Goal: Task Accomplishment & Management: Manage account settings

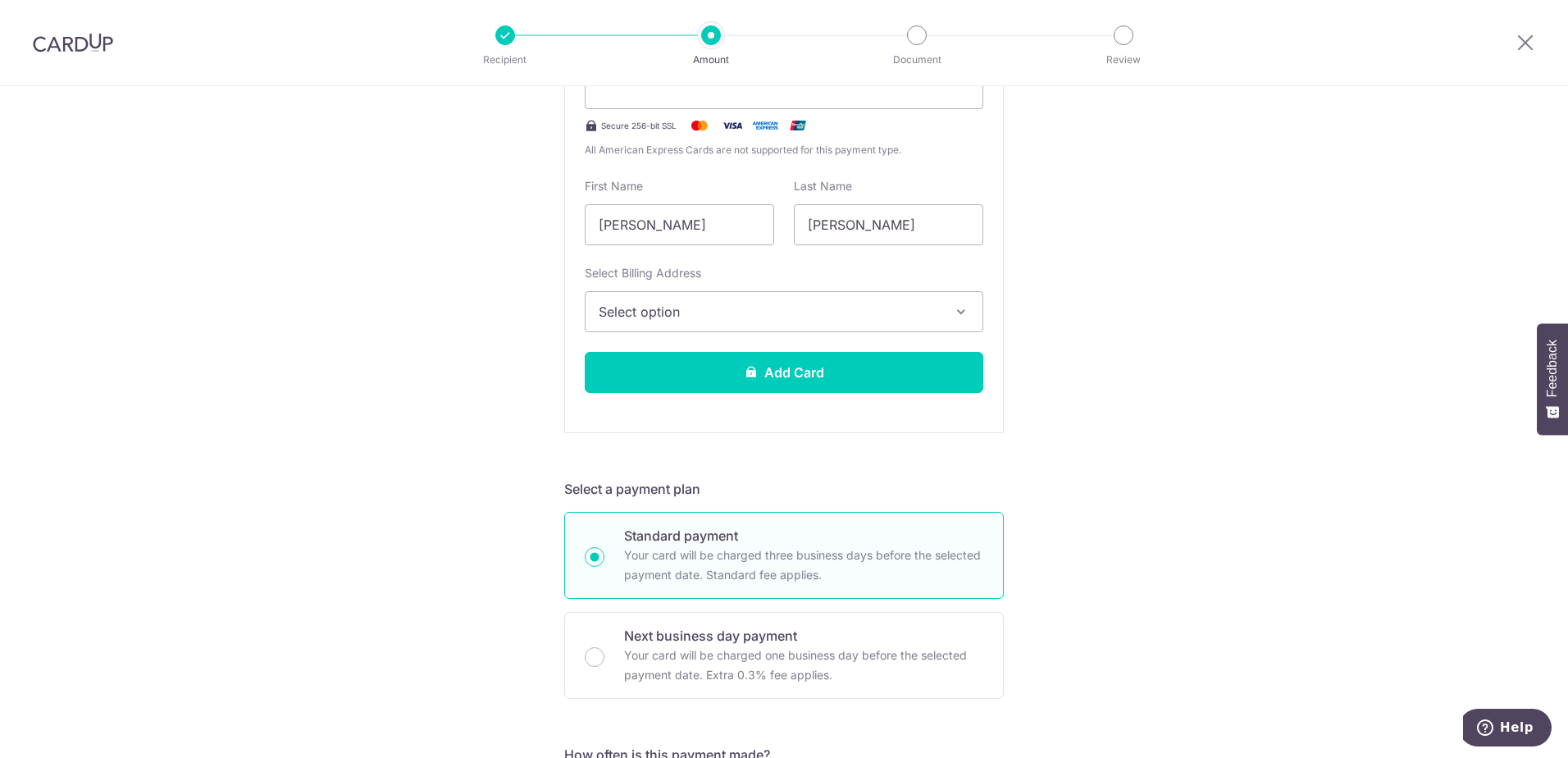
click at [419, 234] on div "Tell us more about your payment Enter payment amount SGD Recipient added succes…" at bounding box center [784, 723] width 1568 height 2095
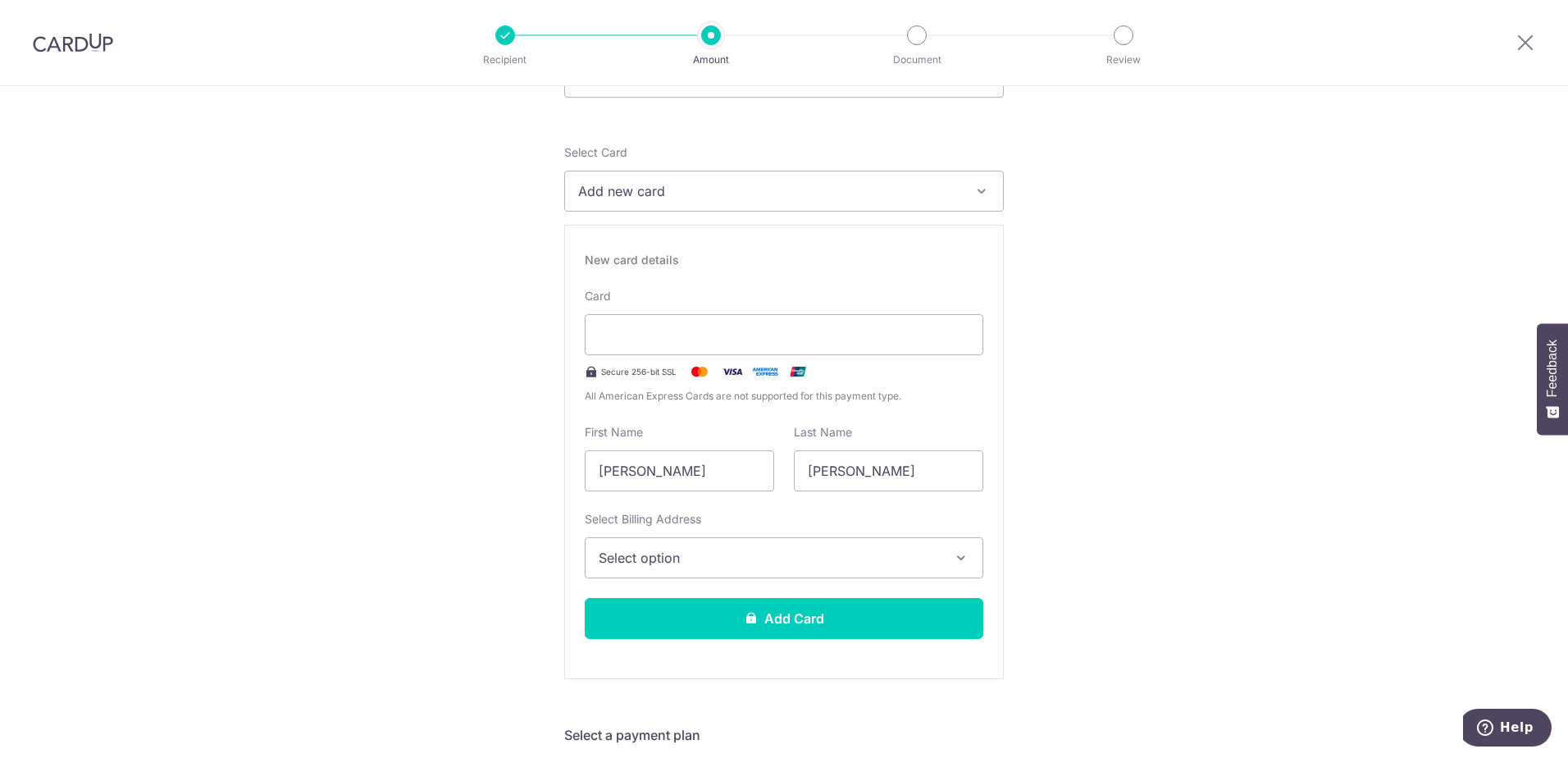
scroll to position [0, 0]
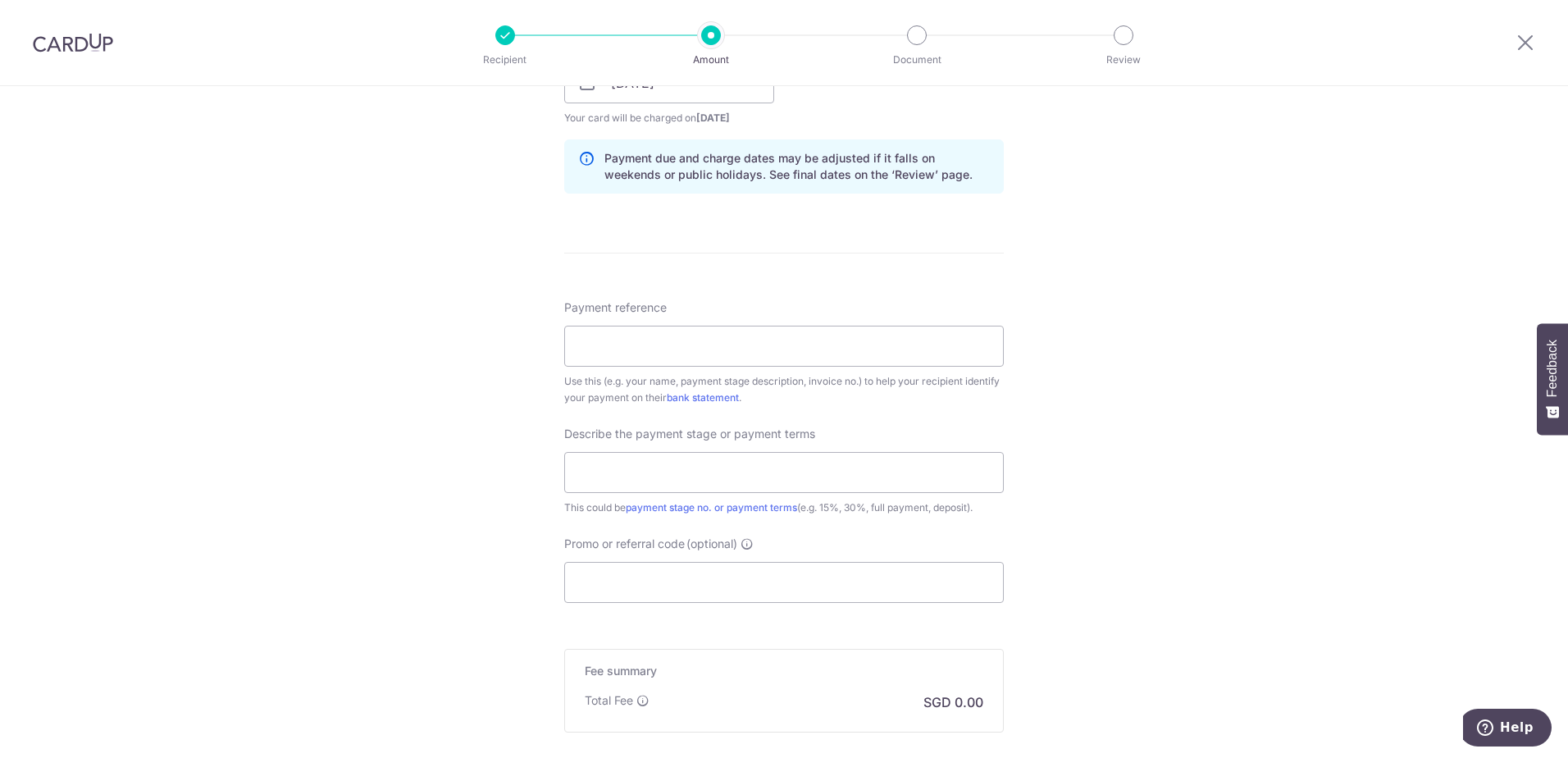
scroll to position [1423, 0]
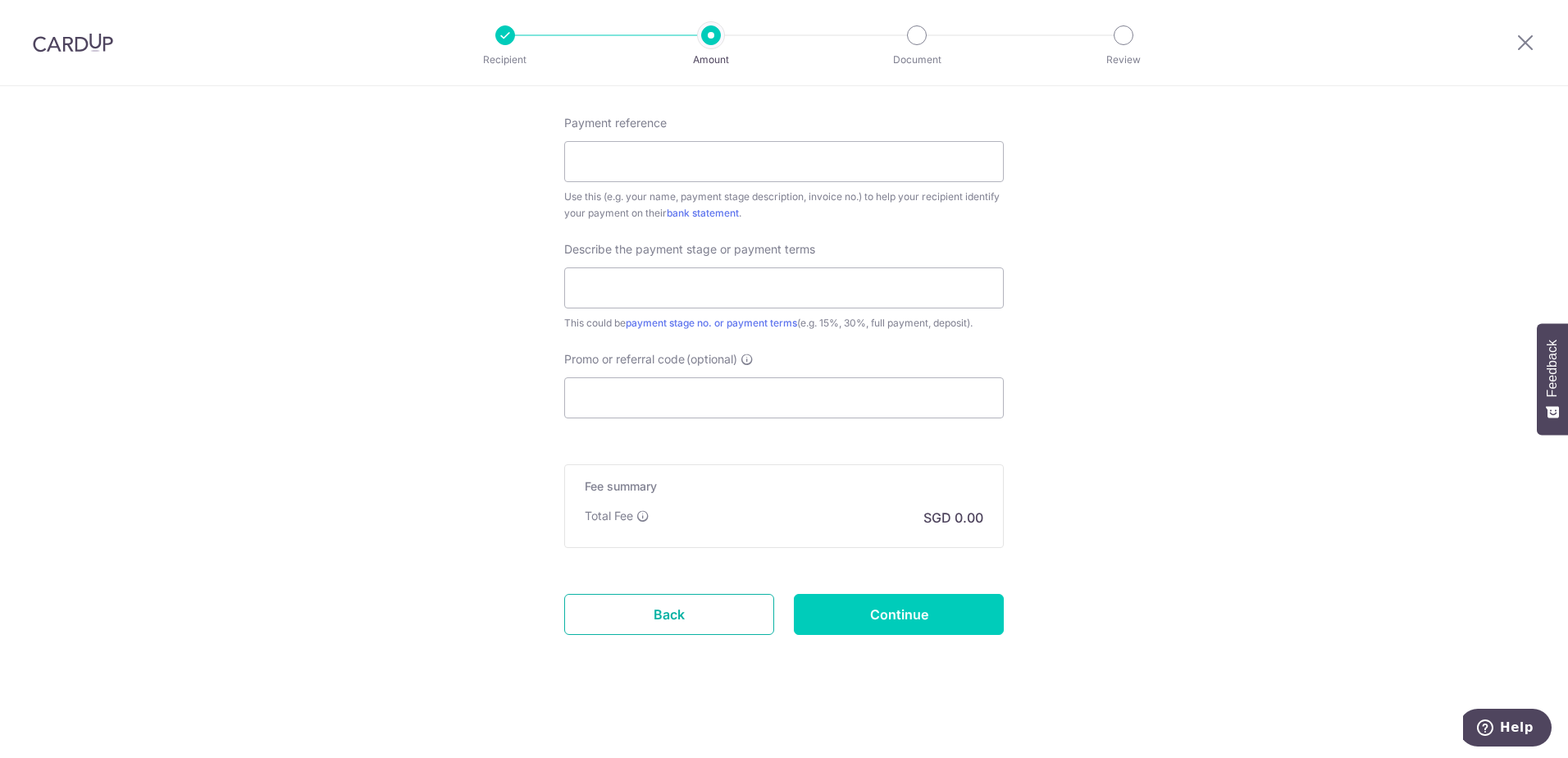
click at [723, 617] on link "Back" at bounding box center [668, 614] width 210 height 41
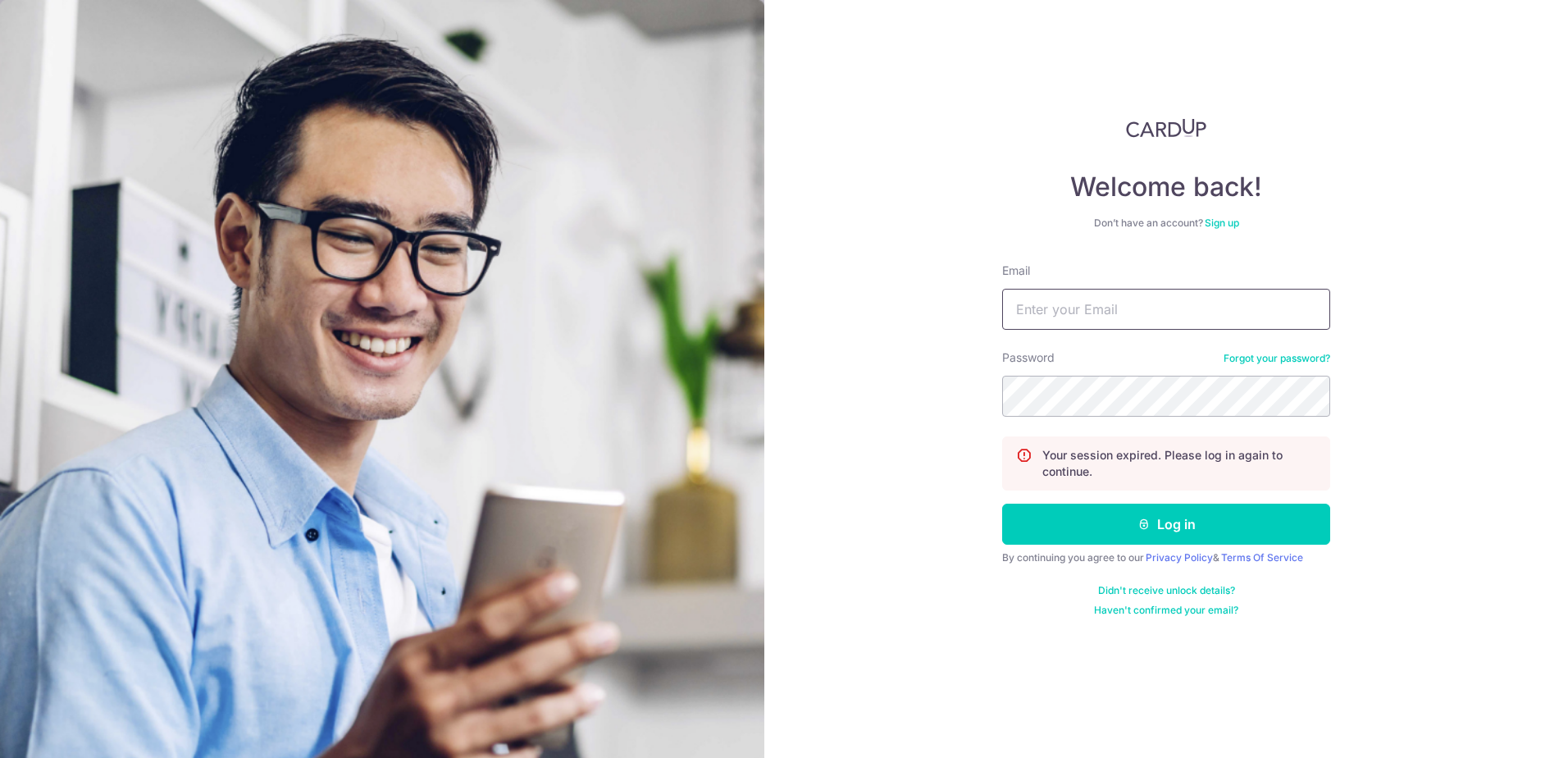
click at [1124, 305] on input "Email" at bounding box center [1166, 308] width 328 height 41
type input "[EMAIL_ADDRESS][DOMAIN_NAME]"
click at [1002, 503] on button "Log in" at bounding box center [1166, 523] width 328 height 41
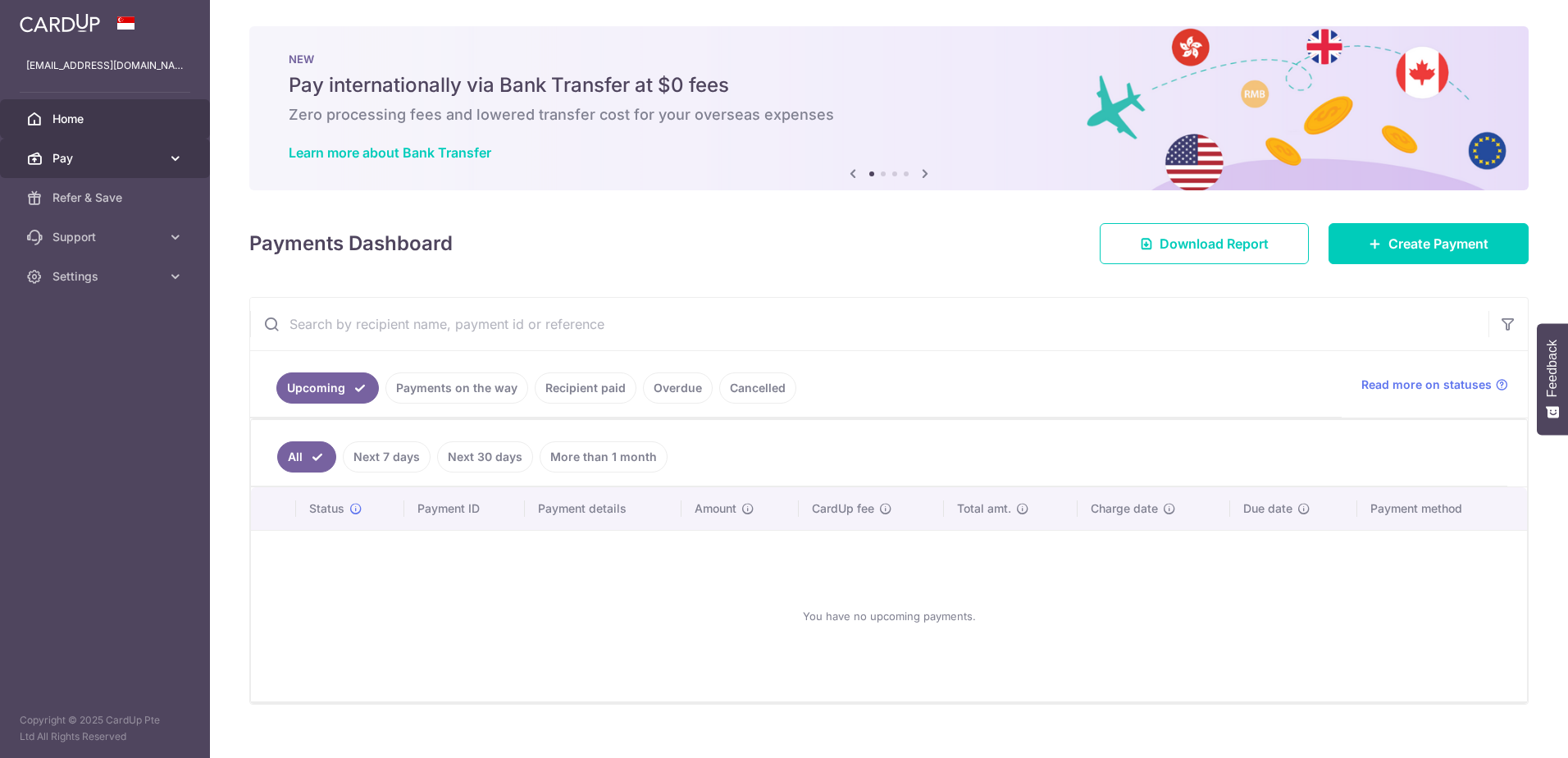
click at [121, 153] on span "Pay" at bounding box center [106, 158] width 108 height 16
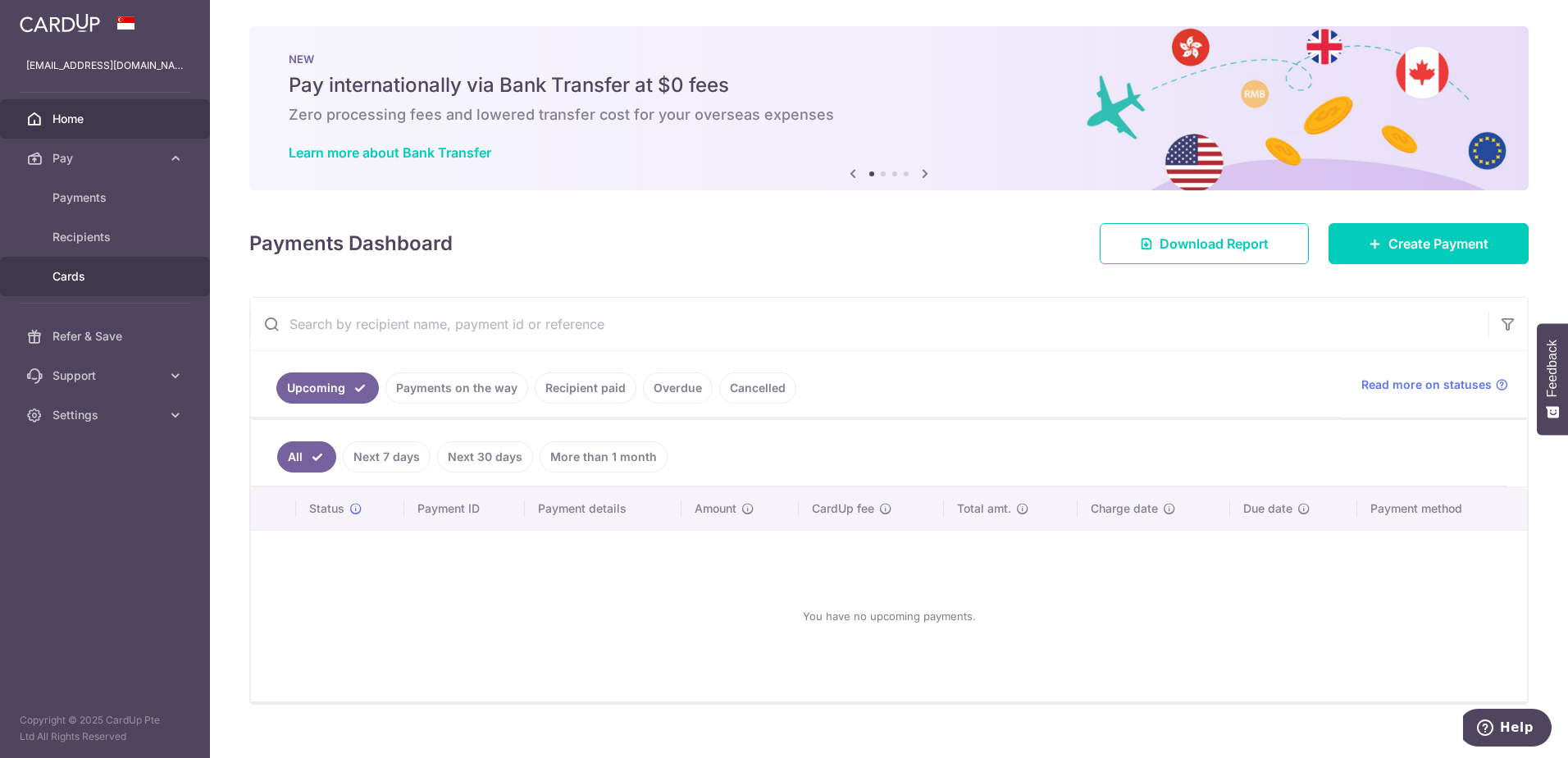
click at [59, 284] on link "Cards" at bounding box center [104, 277] width 210 height 40
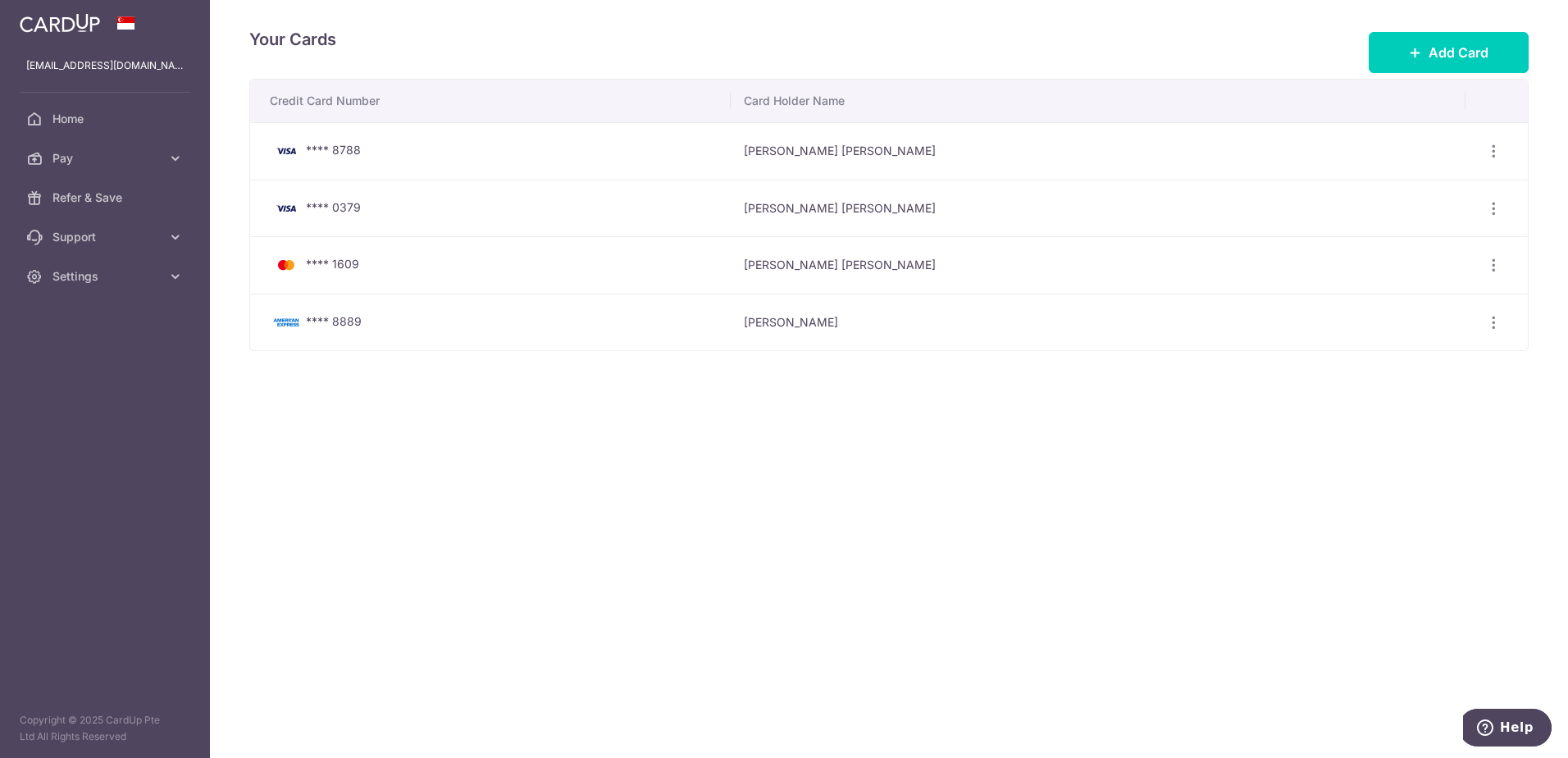
click at [1188, 468] on div "Your Cards Add Card Credit Card Number Card Holder Name **** 8788 [PERSON_NAME]…" at bounding box center [888, 379] width 1357 height 758
click at [1481, 48] on span "Add Card" at bounding box center [1458, 53] width 60 height 20
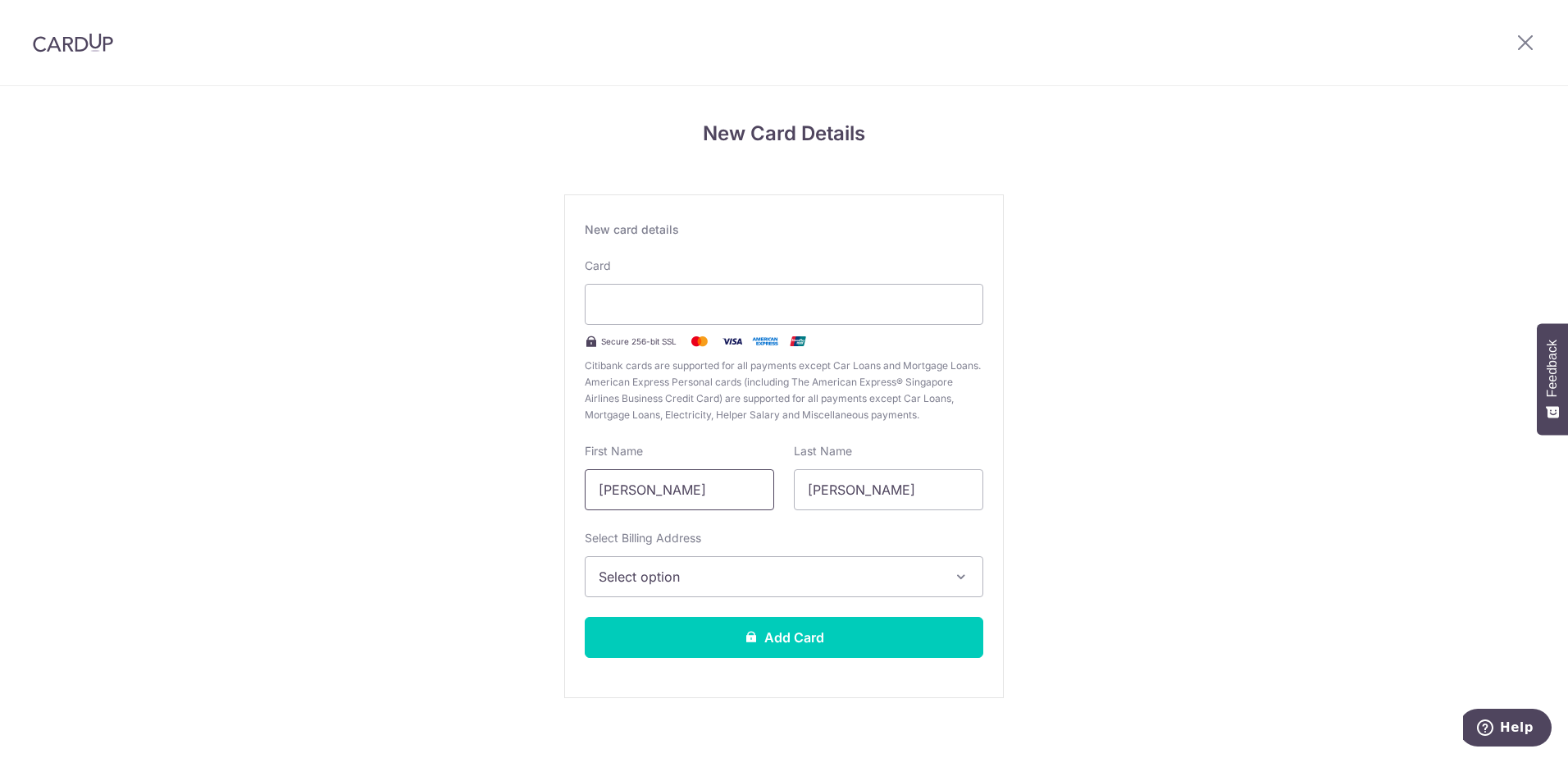
click at [699, 496] on input "Huan Yong" at bounding box center [679, 489] width 189 height 41
click at [697, 572] on span "Select option" at bounding box center [769, 577] width 341 height 20
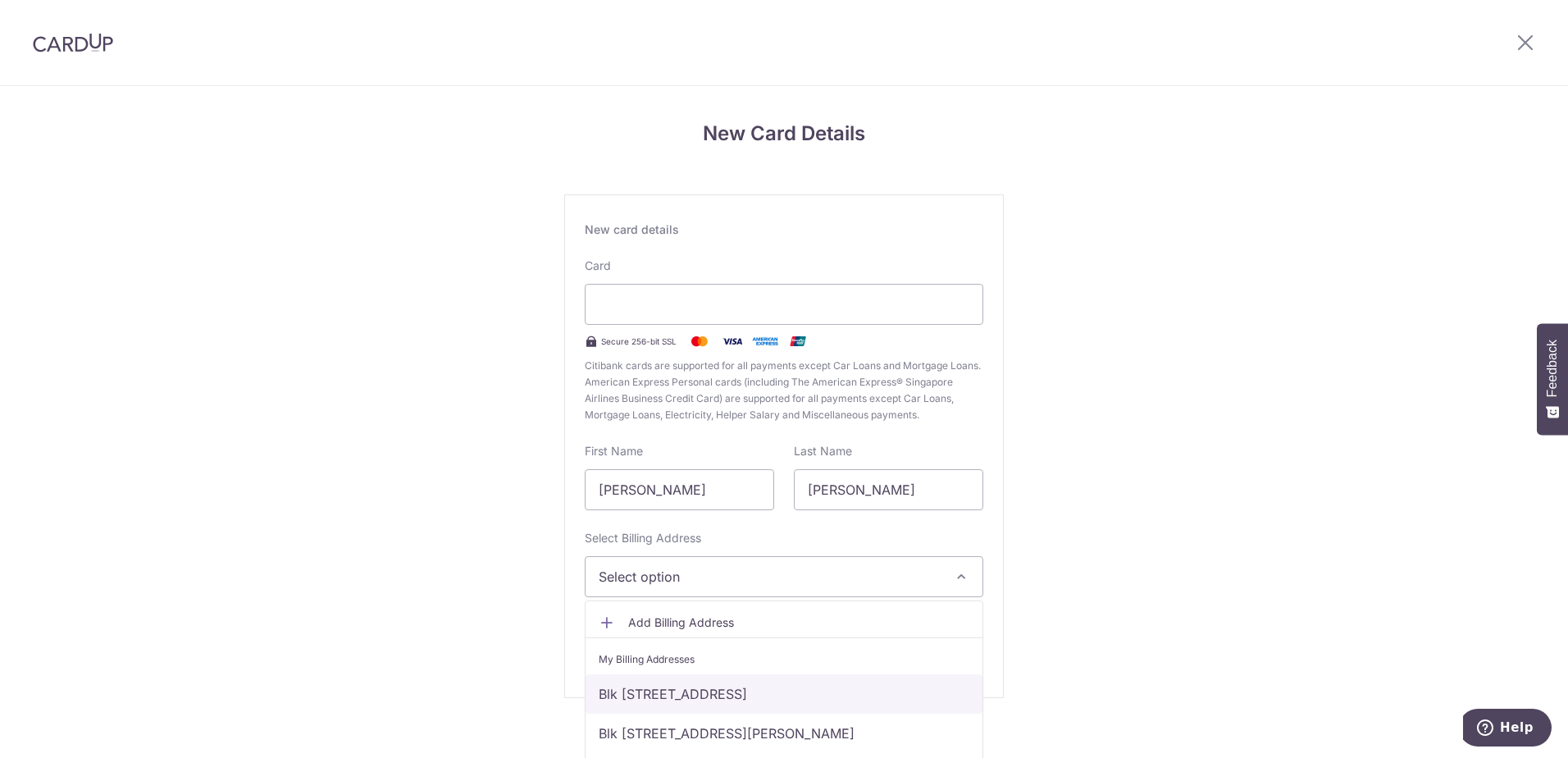
click at [746, 694] on link "Blk [STREET_ADDRESS]" at bounding box center [784, 694] width 397 height 40
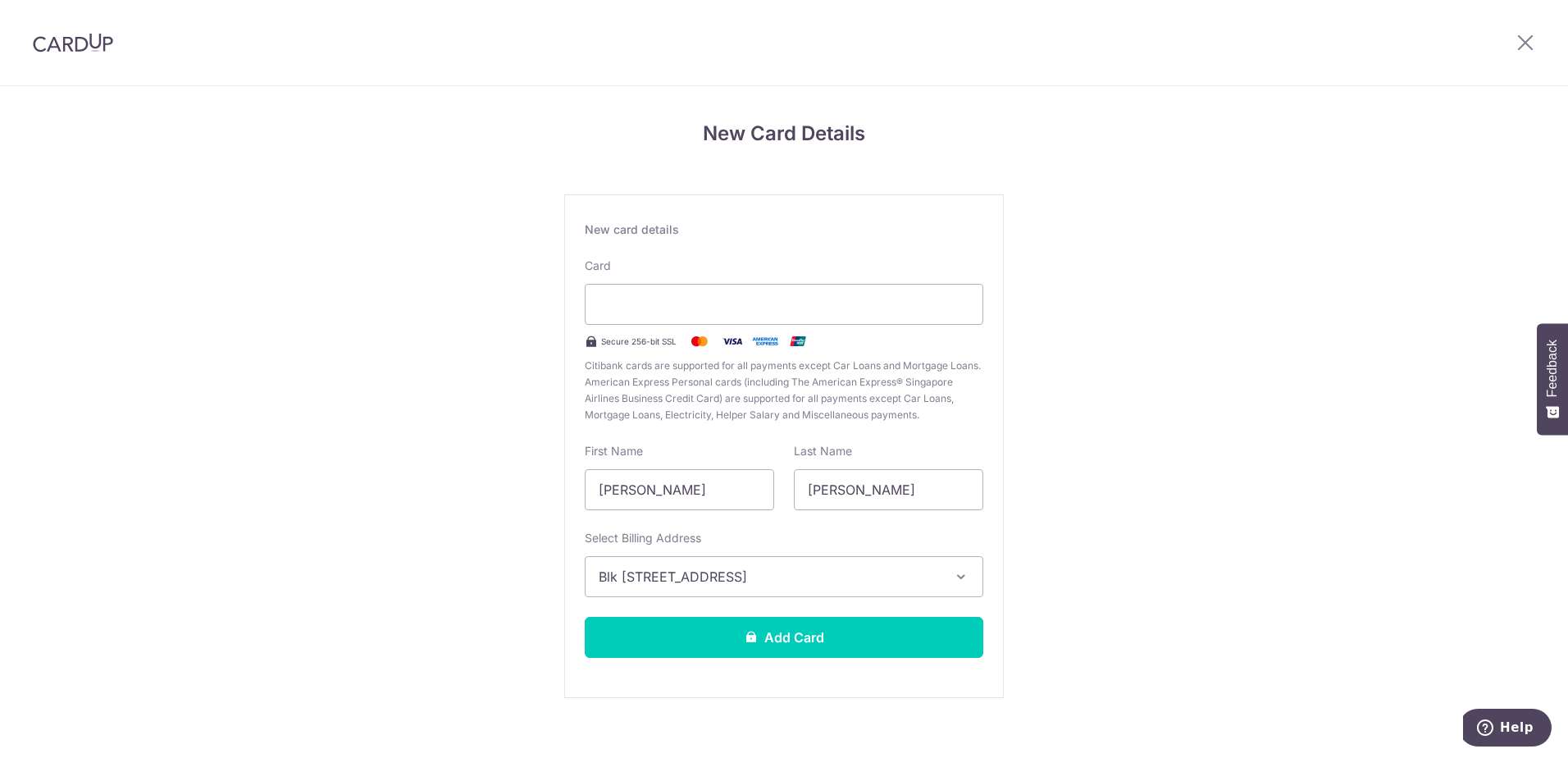
scroll to position [17, 0]
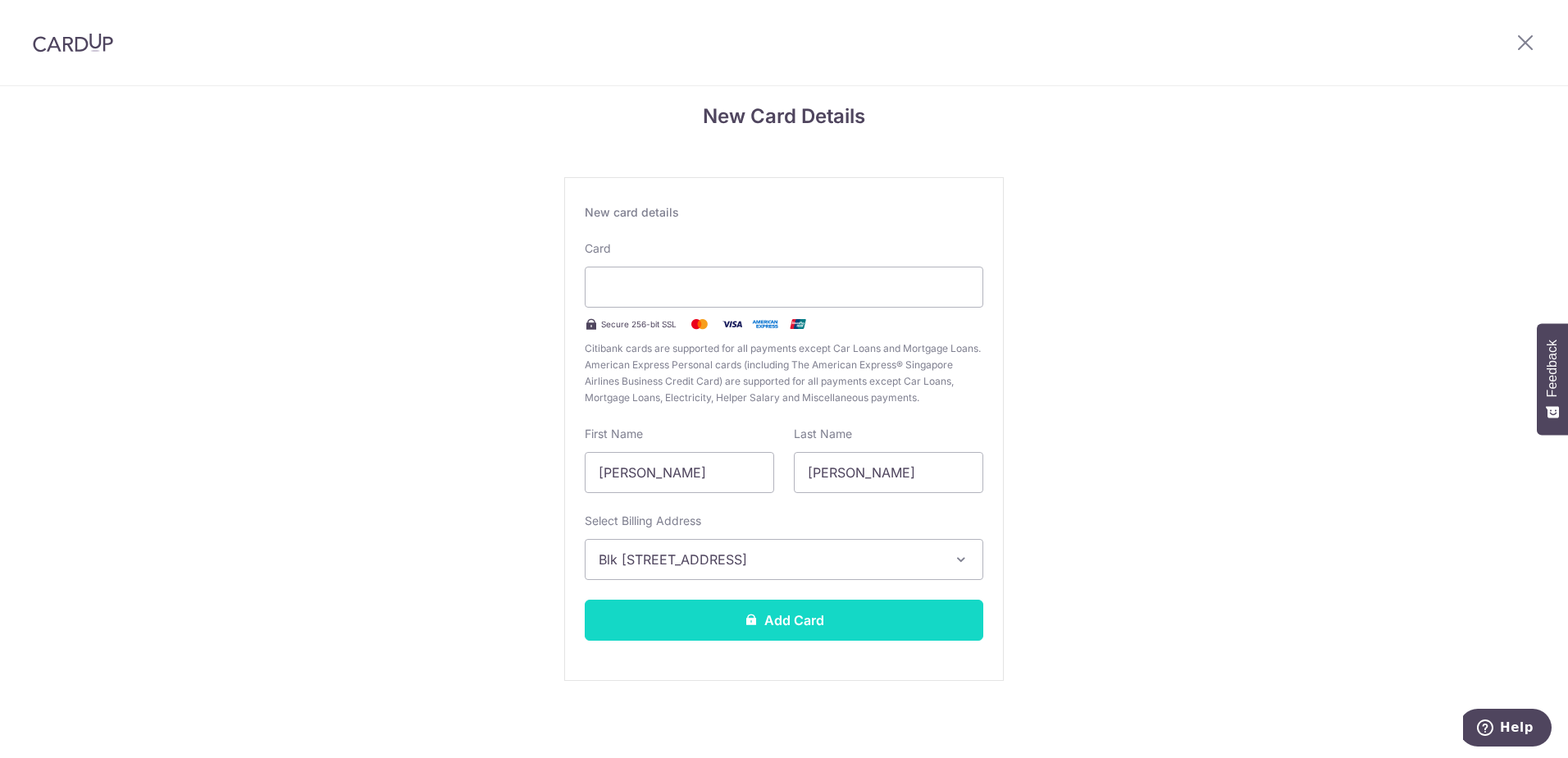
click at [783, 615] on button "Add Card" at bounding box center [784, 620] width 399 height 41
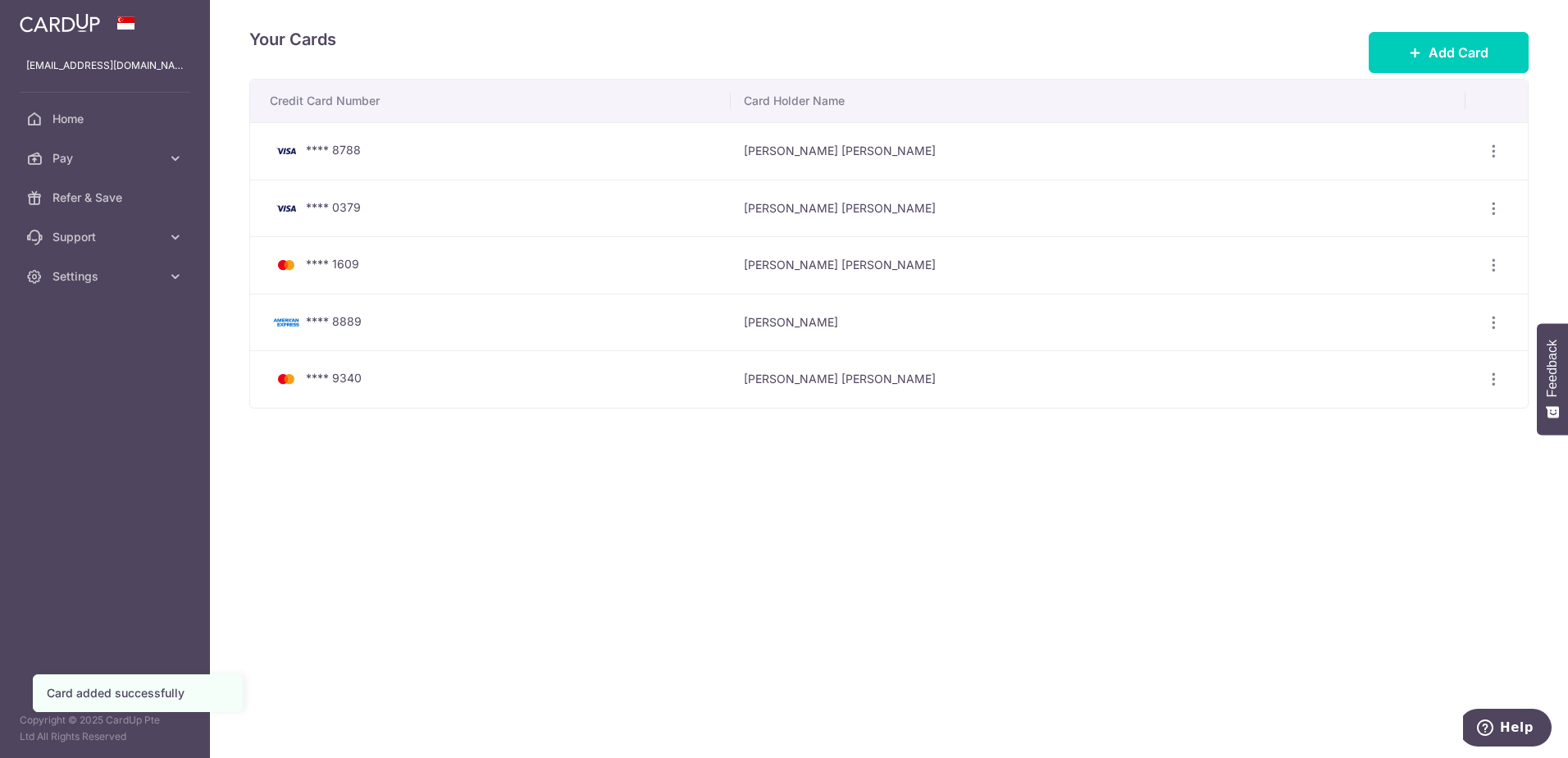
click at [522, 554] on div "Your Cards Add Card Credit Card Number Card Holder Name **** 8788 HUAN YONG NG …" at bounding box center [888, 379] width 1357 height 758
click at [332, 265] on span "**** 1609" at bounding box center [333, 264] width 54 height 14
click at [348, 265] on span "**** 1609" at bounding box center [333, 264] width 54 height 14
click at [1489, 160] on icon "button" at bounding box center [1492, 150] width 17 height 17
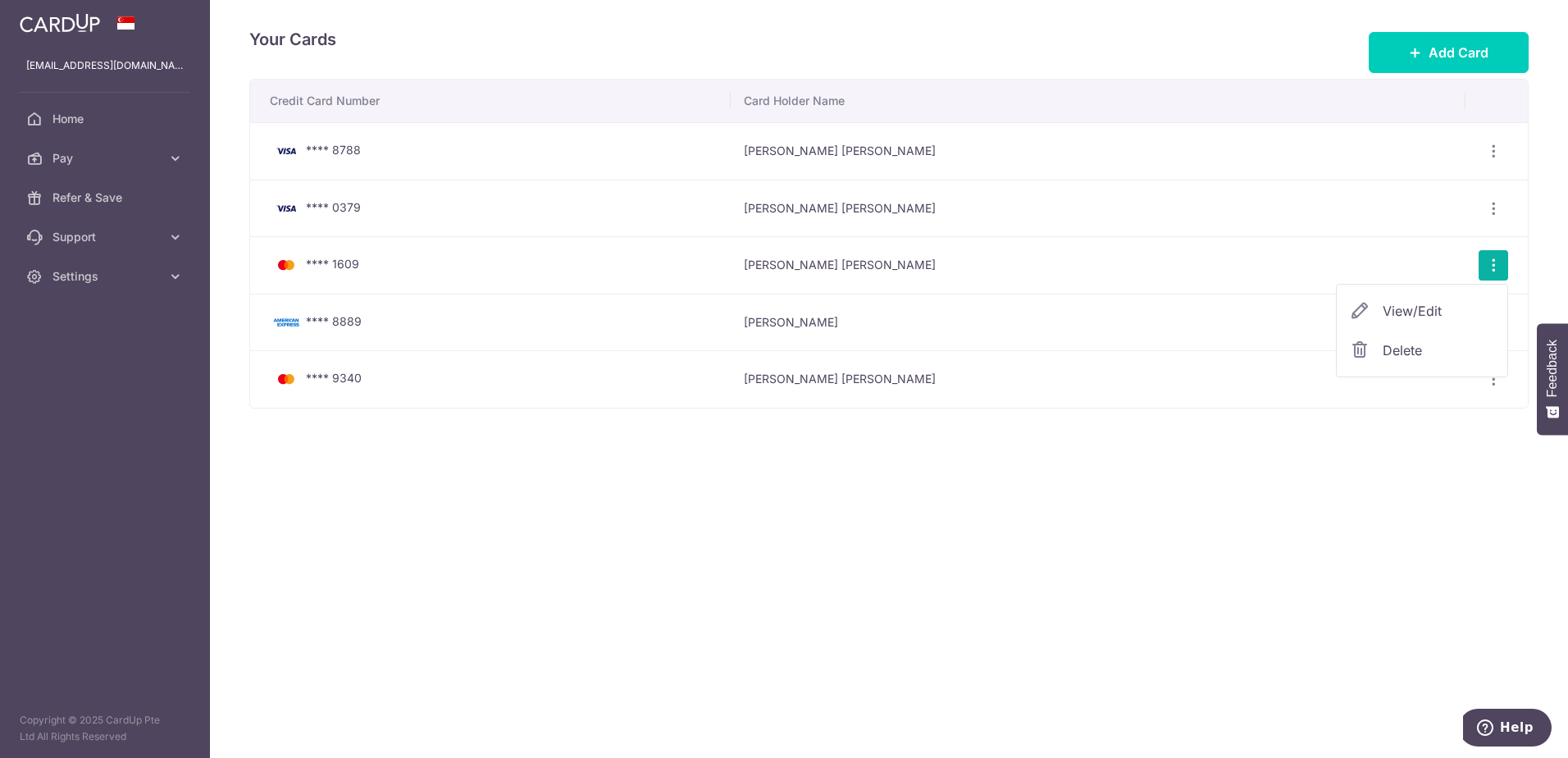
click at [1412, 311] on span "View/Edit" at bounding box center [1438, 311] width 111 height 20
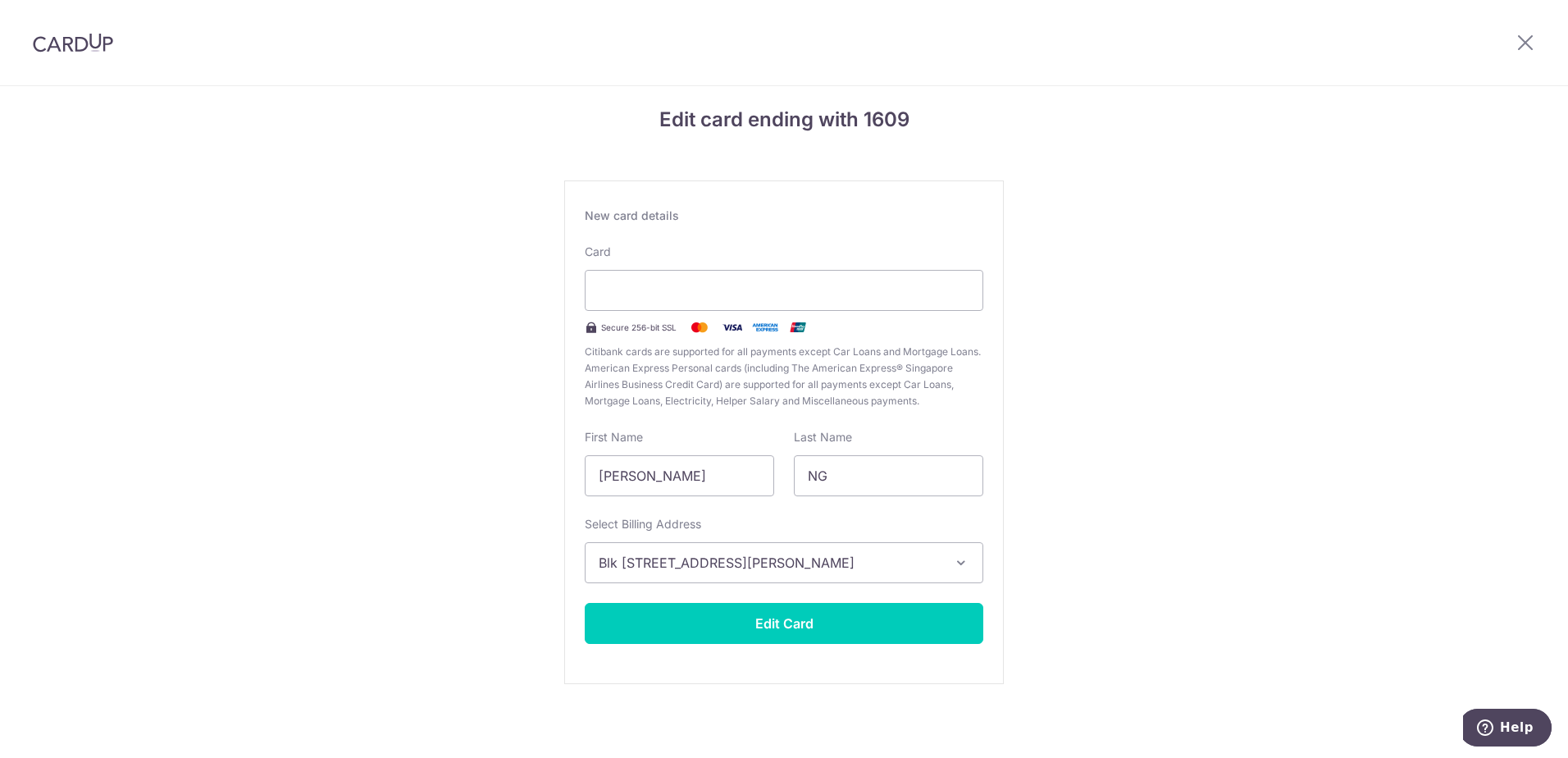
scroll to position [17, 0]
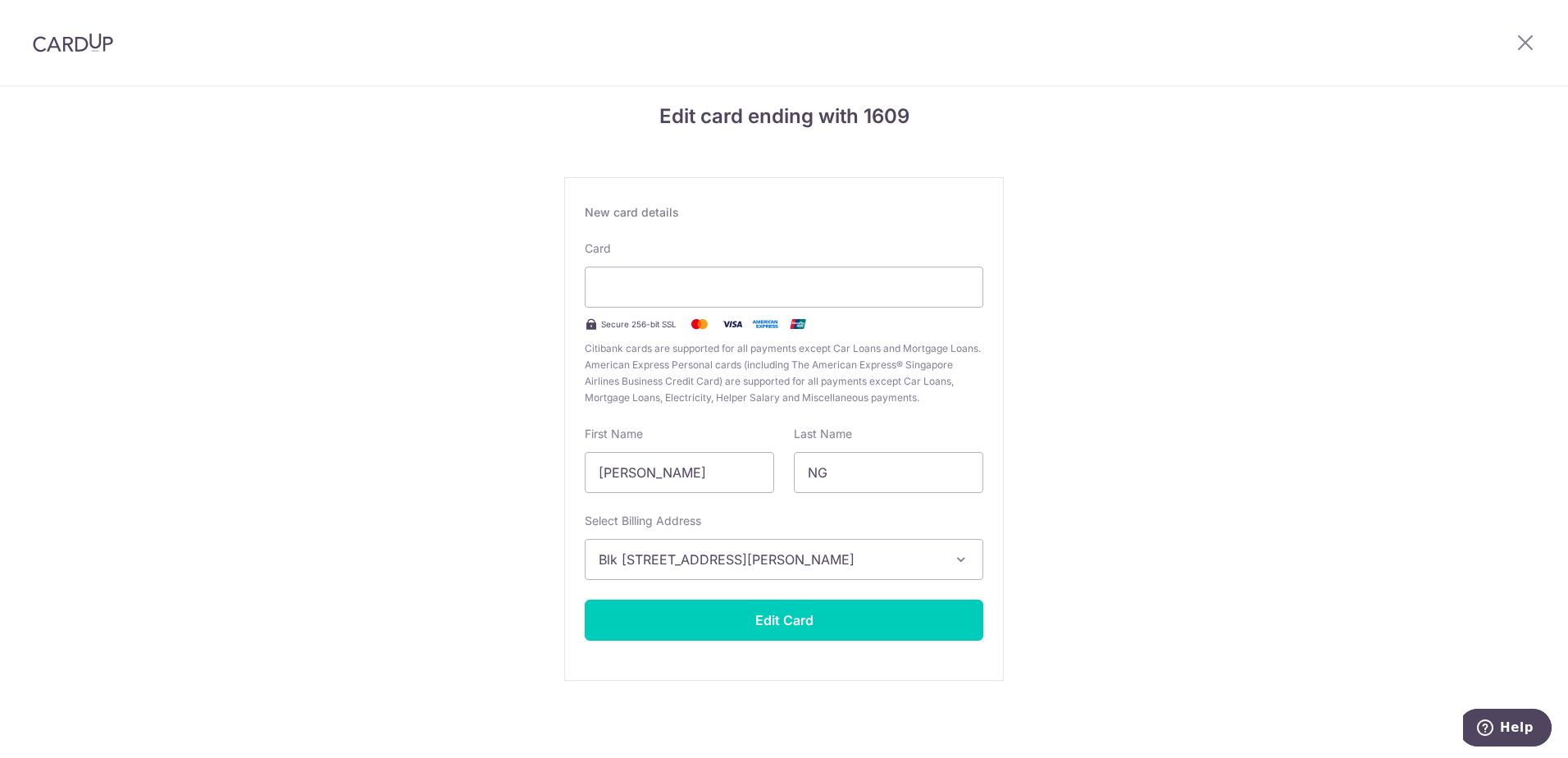
click at [1295, 270] on div "Edit card ending with 1609 New card details Card Secure 256-bit SSL Citibank ca…" at bounding box center [784, 413] width 1568 height 689
click at [1530, 45] on icon at bounding box center [1525, 42] width 20 height 21
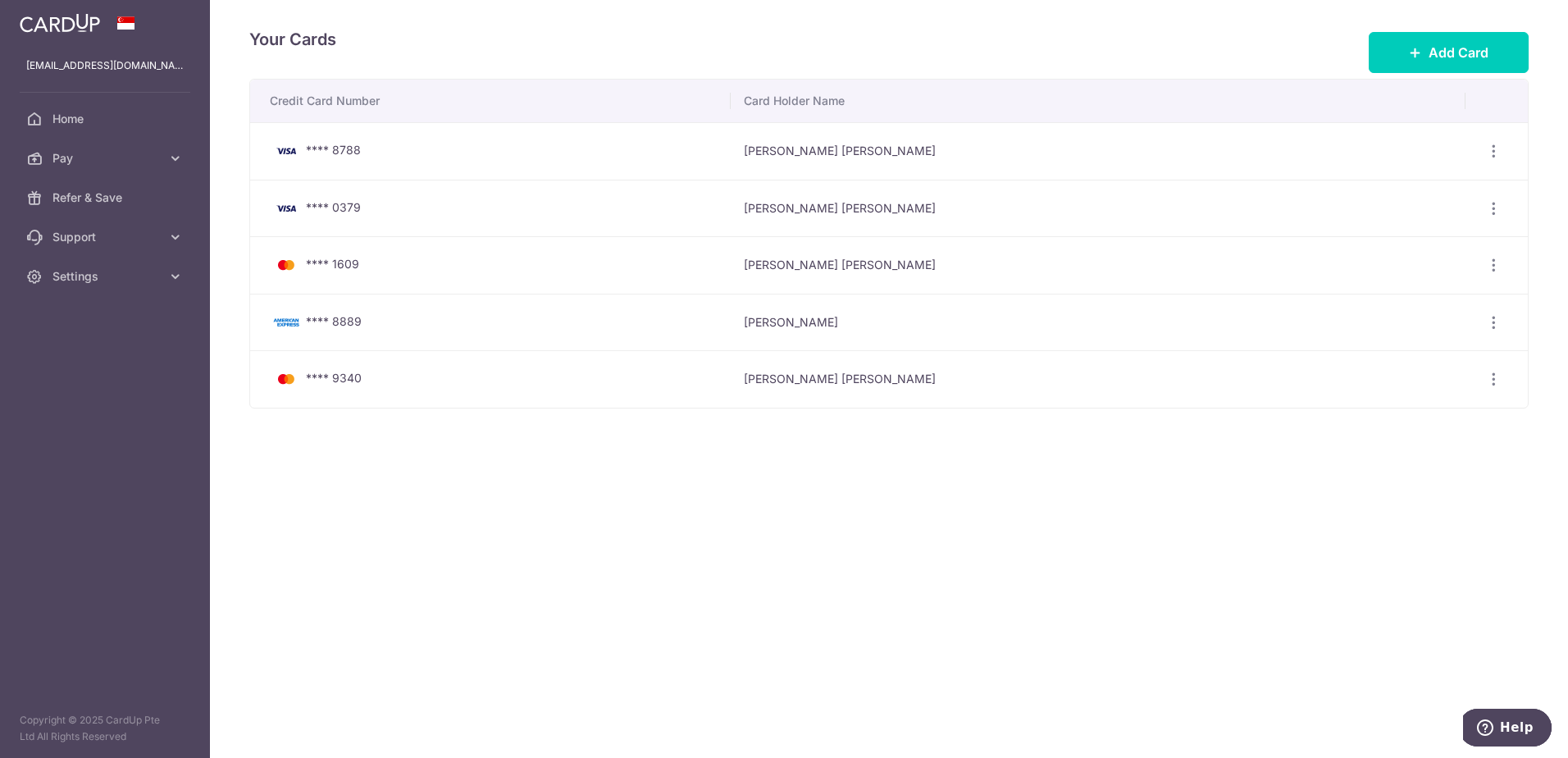
click at [699, 570] on div "Your Cards Add Card Credit Card Number Card Holder Name **** 8788 HUAN YONG NG …" at bounding box center [888, 379] width 1357 height 758
click at [87, 148] on link "Pay" at bounding box center [104, 158] width 210 height 40
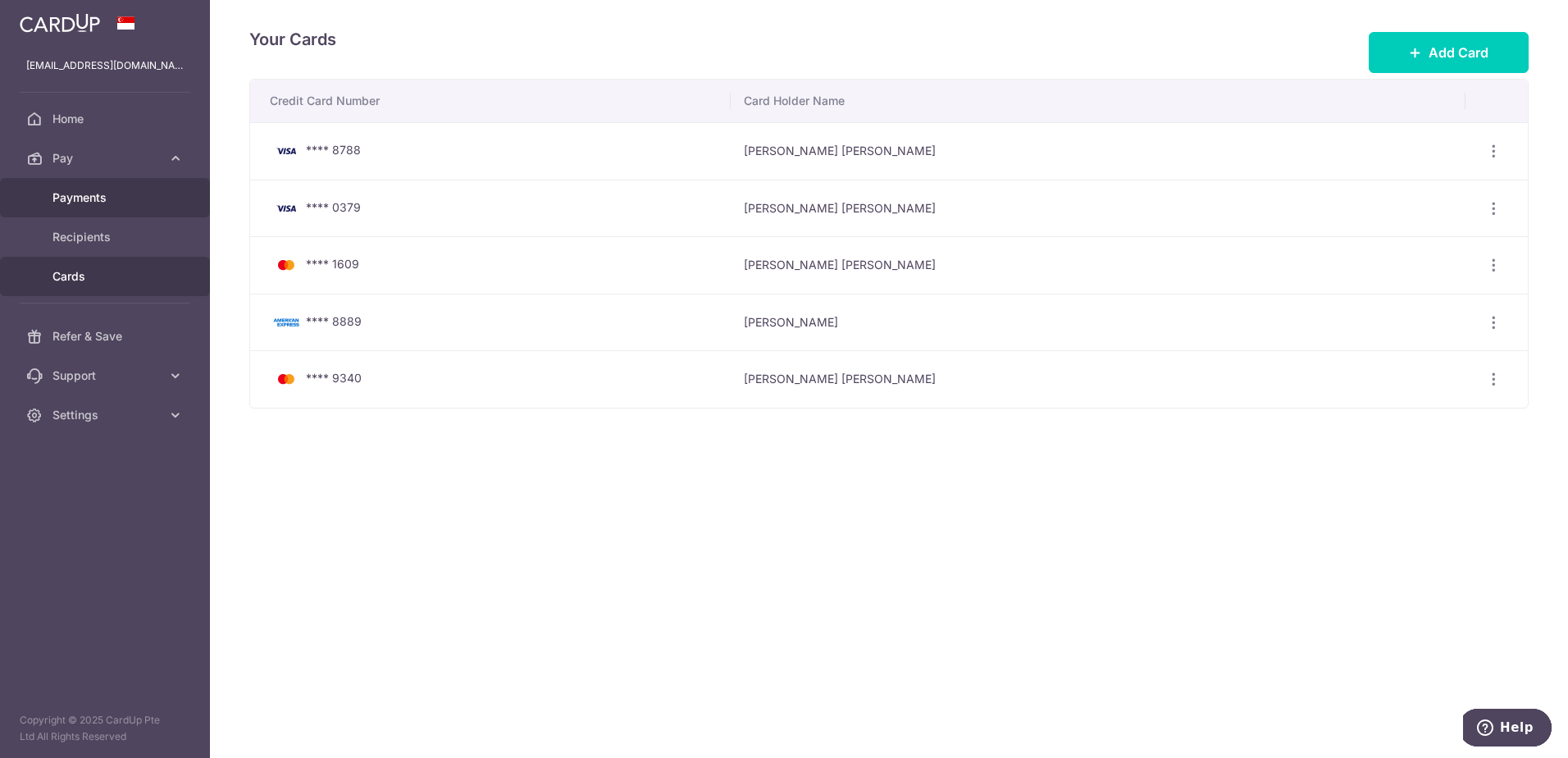
click at [82, 199] on span "Payments" at bounding box center [106, 197] width 108 height 16
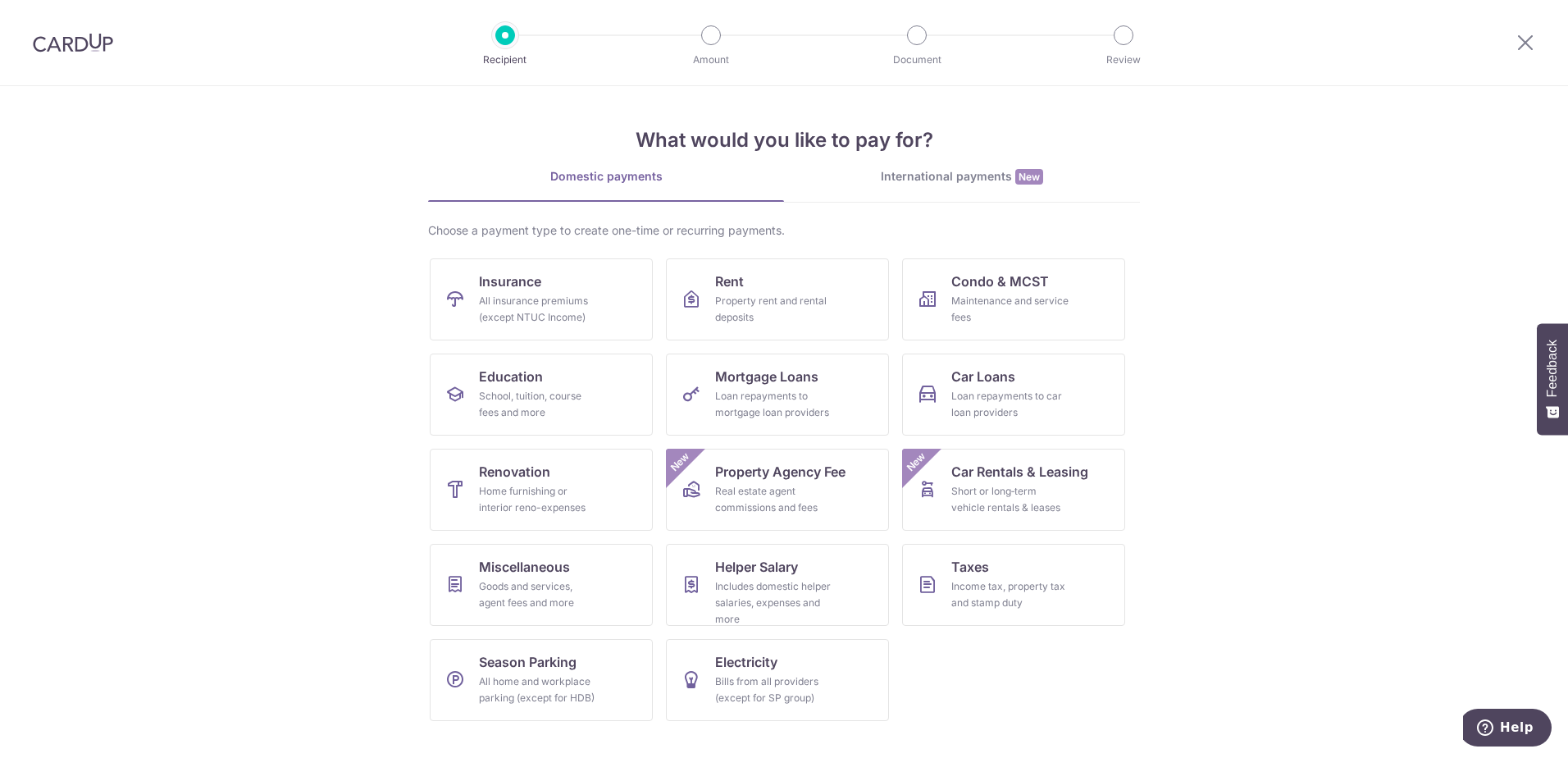
click at [82, 37] on img at bounding box center [73, 43] width 81 height 20
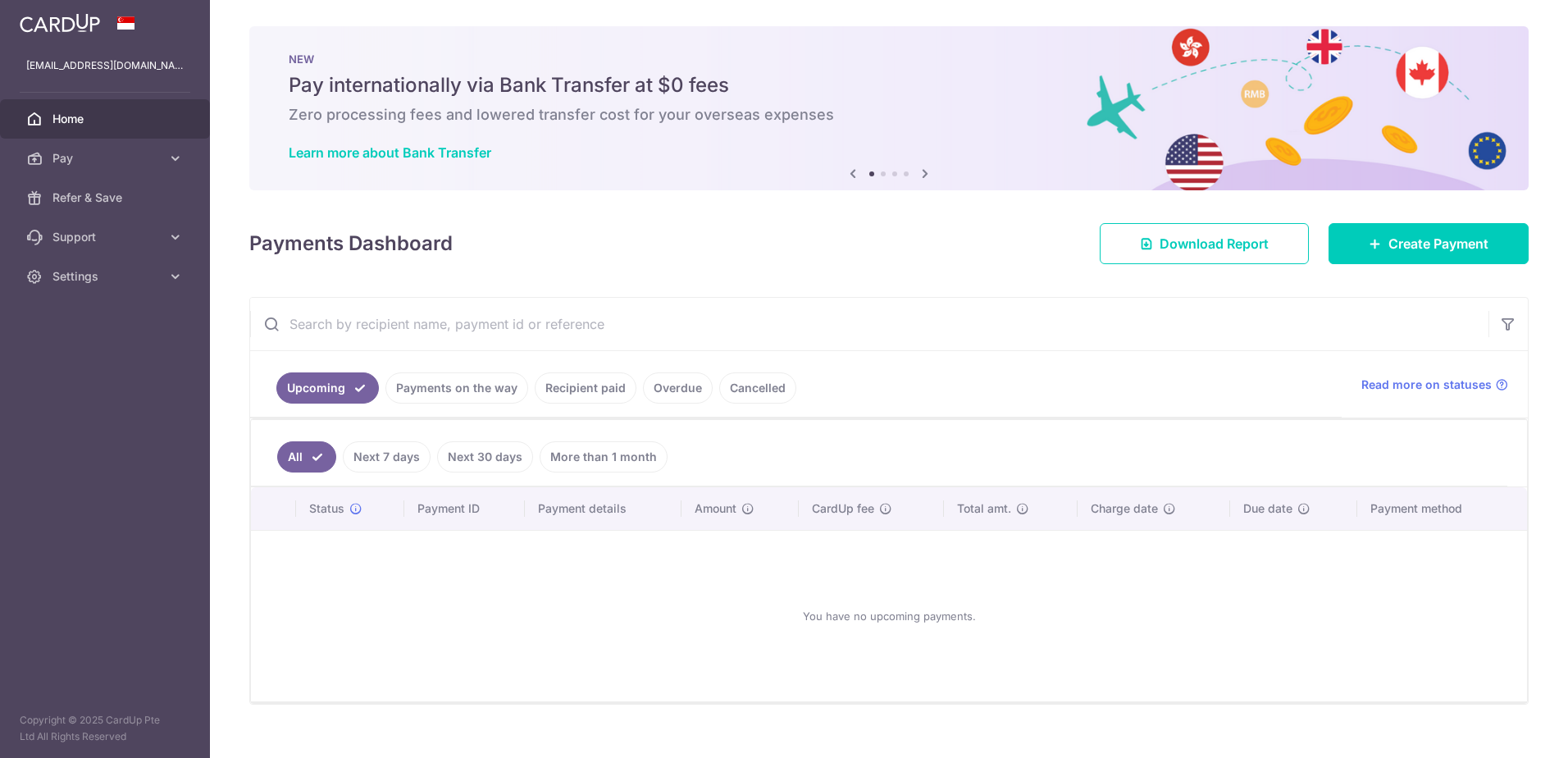
click at [1530, 53] on div "× Pause Schedule Pause all future payments in this series Pause just this one p…" at bounding box center [888, 379] width 1357 height 758
click at [694, 265] on div "× Pause Schedule Pause all future payments in this series Pause just this one p…" at bounding box center [888, 379] width 1357 height 758
click at [597, 450] on link "More than 1 month" at bounding box center [604, 457] width 128 height 31
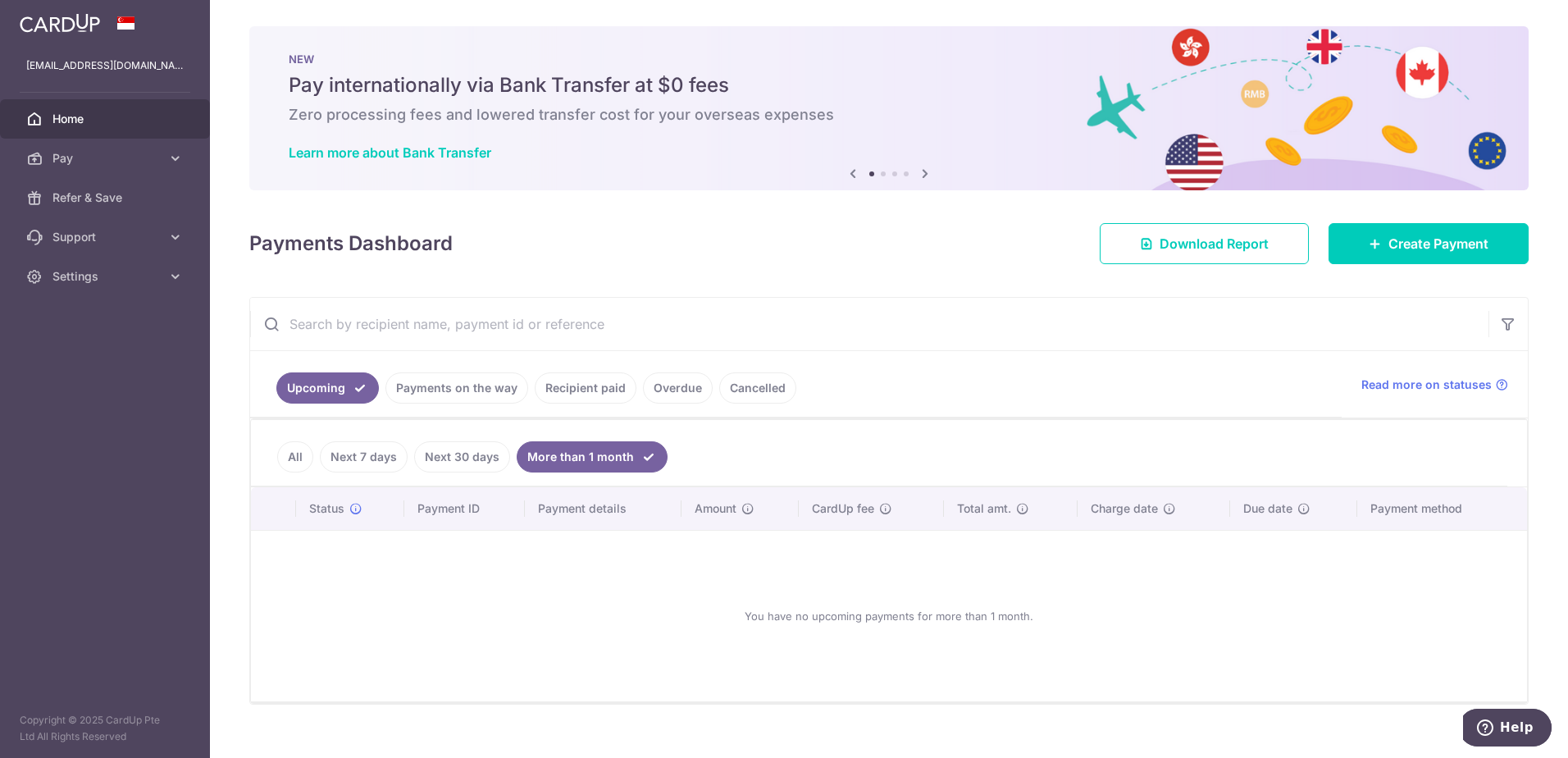
click at [315, 447] on li "Next 7 days" at bounding box center [360, 457] width 94 height 31
click at [298, 454] on link "All" at bounding box center [295, 457] width 36 height 31
click at [536, 390] on link "Recipient paid" at bounding box center [586, 387] width 101 height 31
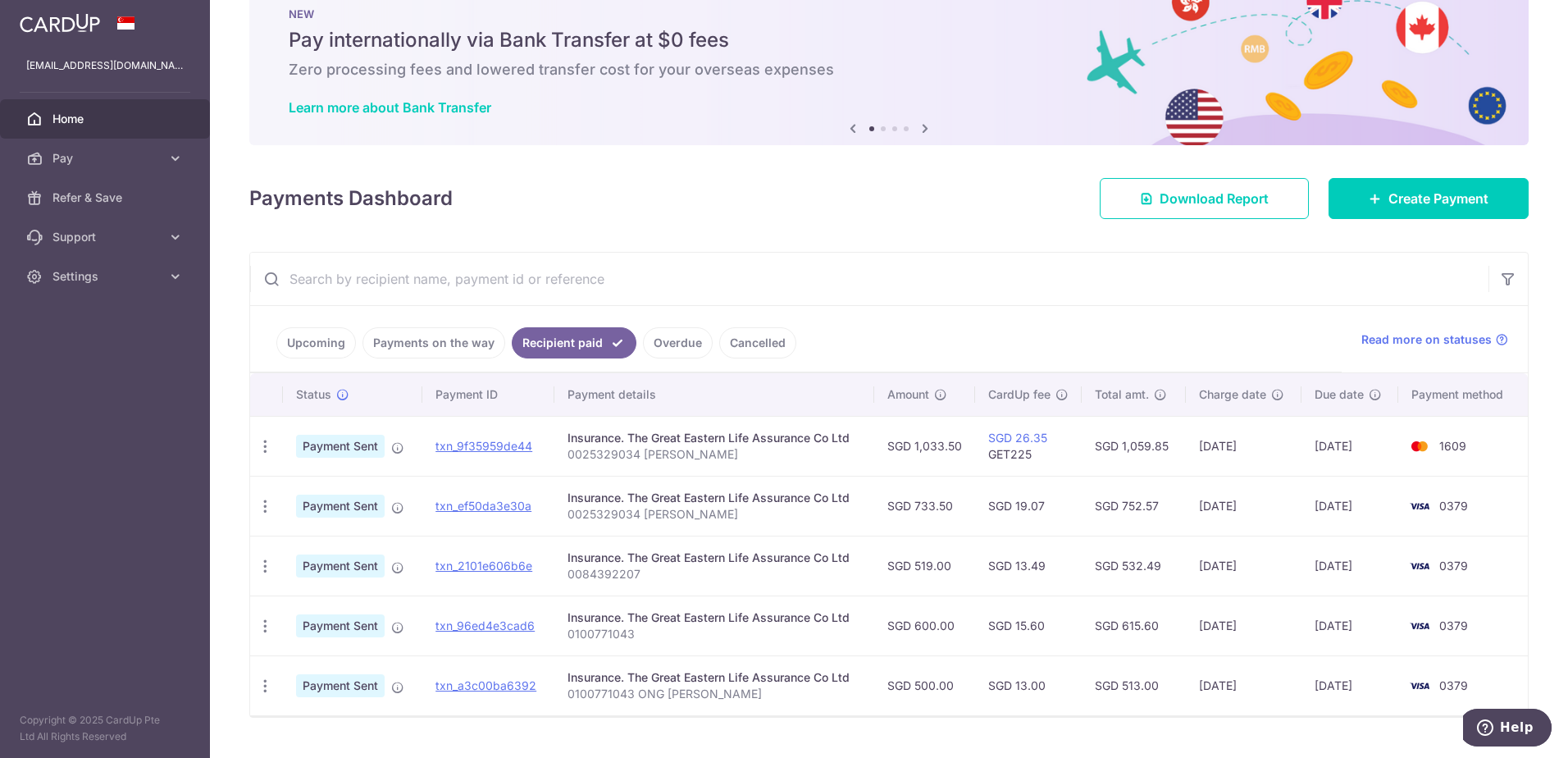
scroll to position [82, 0]
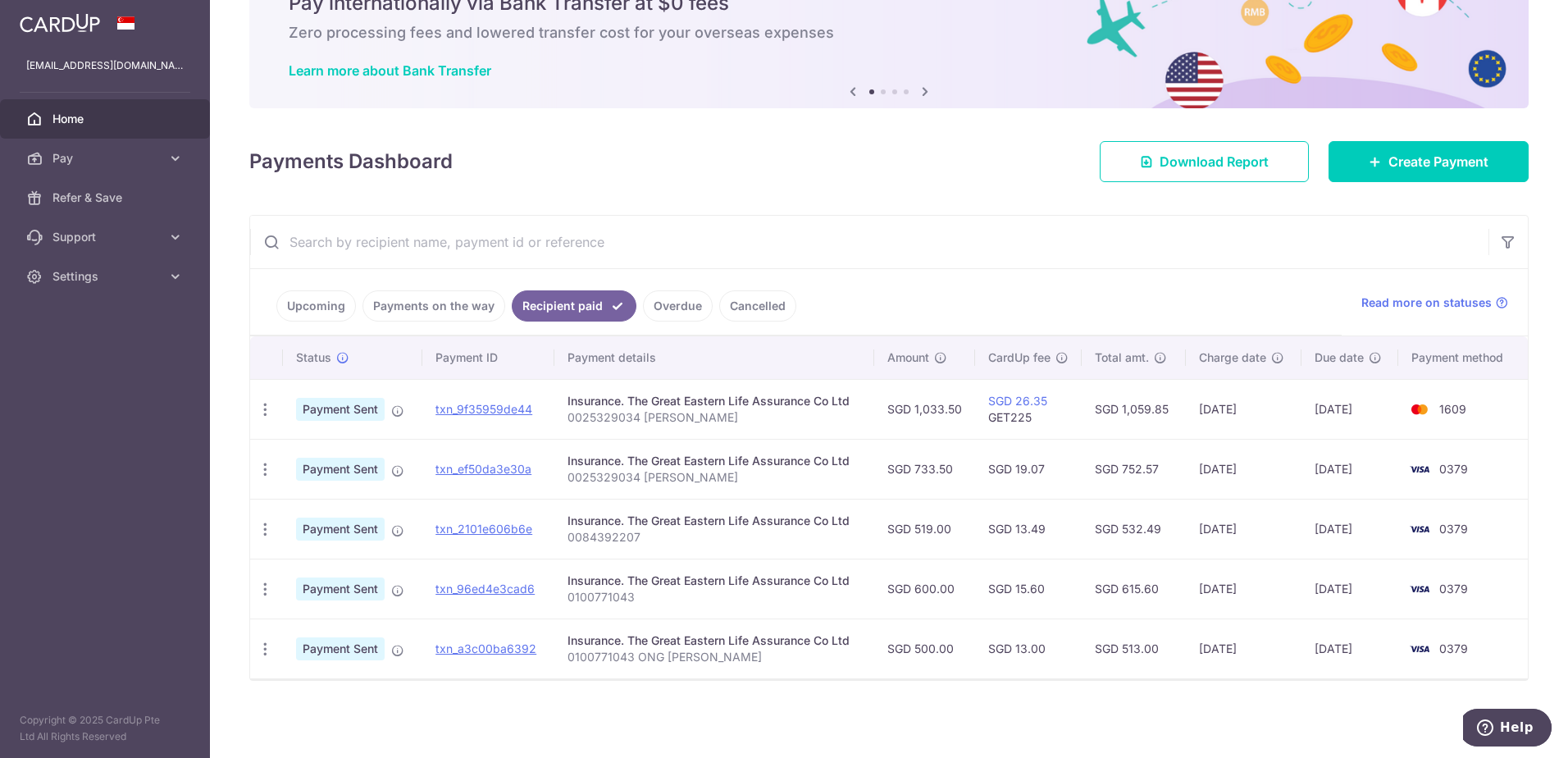
click at [900, 203] on div "× Pause Schedule Pause all future payments in this series Pause just this one p…" at bounding box center [888, 379] width 1357 height 758
click at [878, 149] on div "Payments Dashboard Download Report Create Payment" at bounding box center [889, 158] width 1279 height 48
click at [982, 194] on div "× Pause Schedule Pause all future payments in this series Pause just this one p…" at bounding box center [888, 379] width 1357 height 758
